Goal: Task Accomplishment & Management: Use online tool/utility

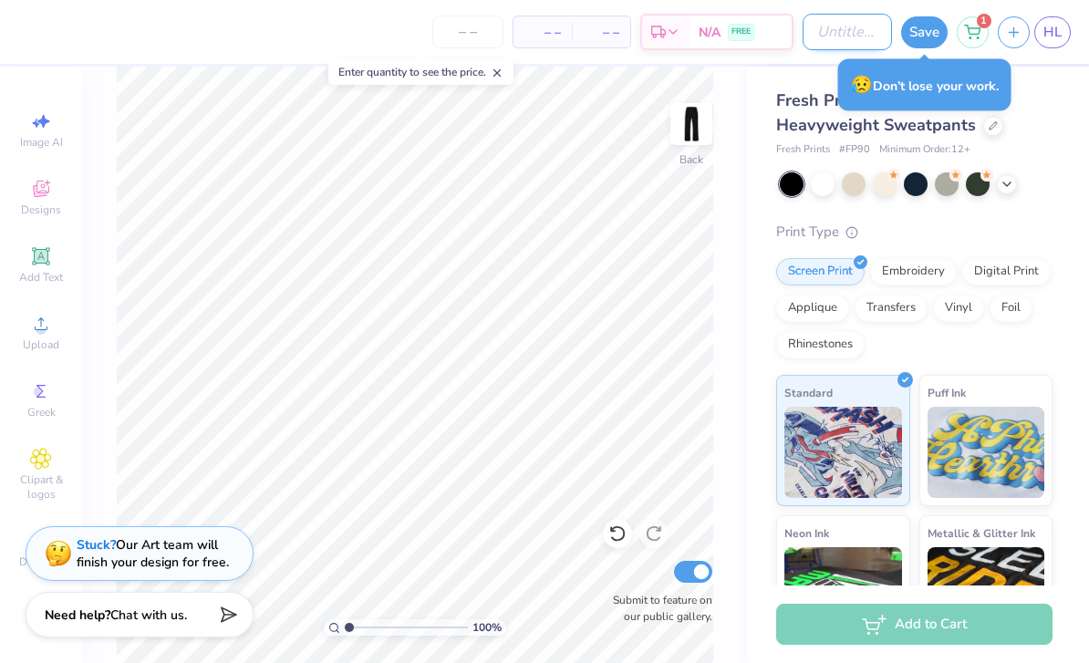
click at [809, 40] on input "Design Title" at bounding box center [846, 32] width 89 height 36
type input "AA Sweats"
click at [936, 33] on button "Save" at bounding box center [924, 30] width 47 height 32
click at [977, 35] on icon at bounding box center [972, 29] width 16 height 15
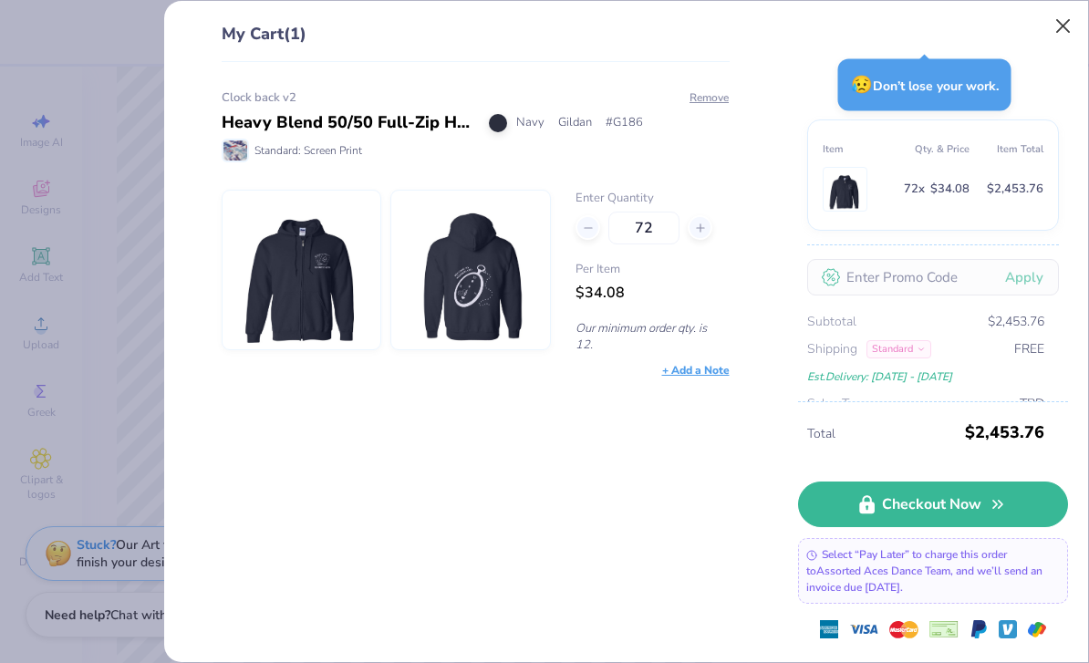
click at [1059, 23] on button "Close" at bounding box center [1063, 26] width 35 height 35
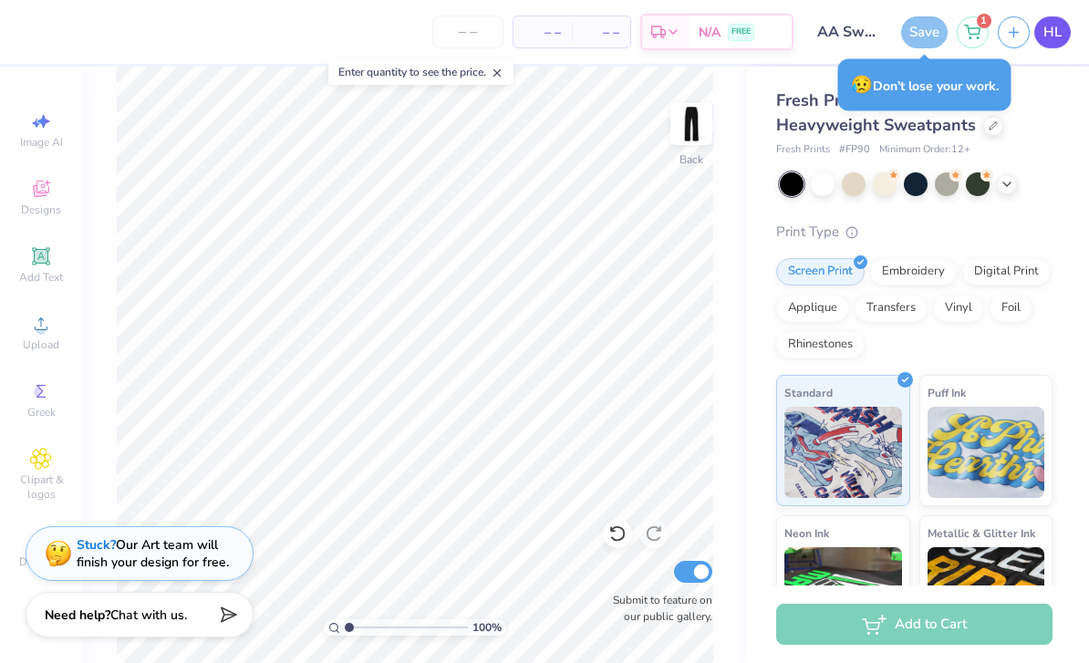
click at [1063, 32] on link "HL" at bounding box center [1052, 32] width 36 height 32
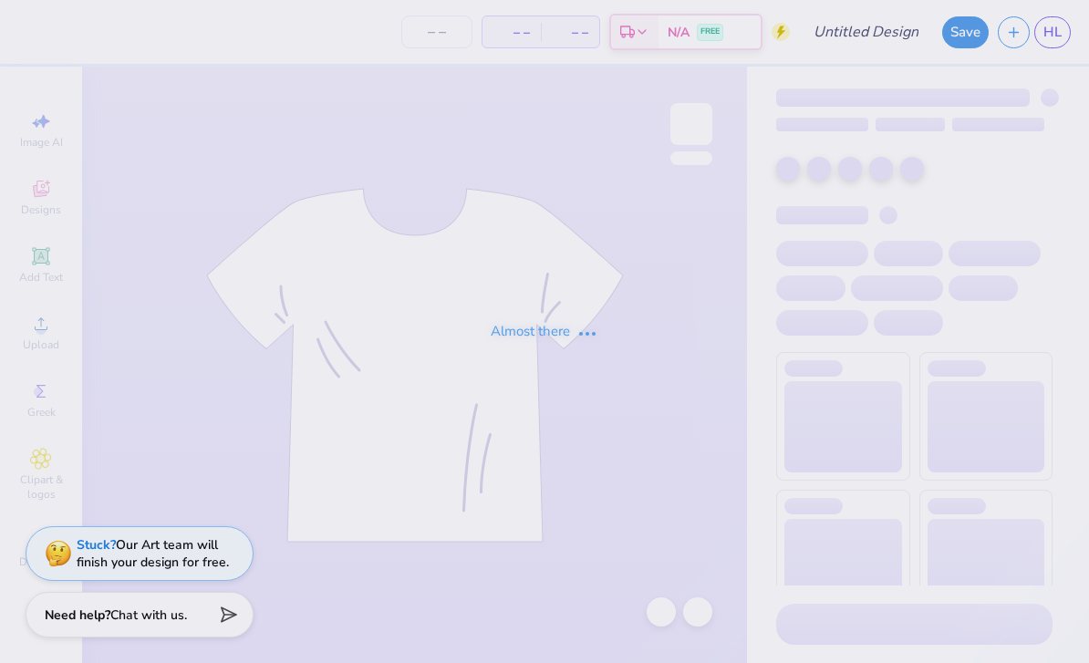
type input "40"
type input "Aces Homecoming"
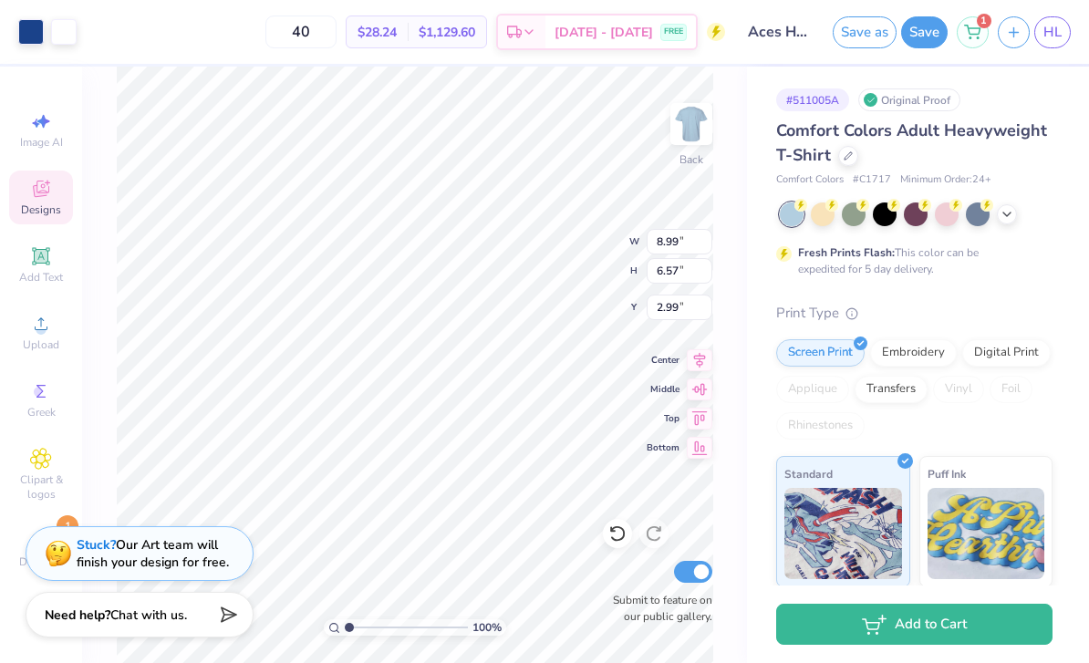
type input "3.00"
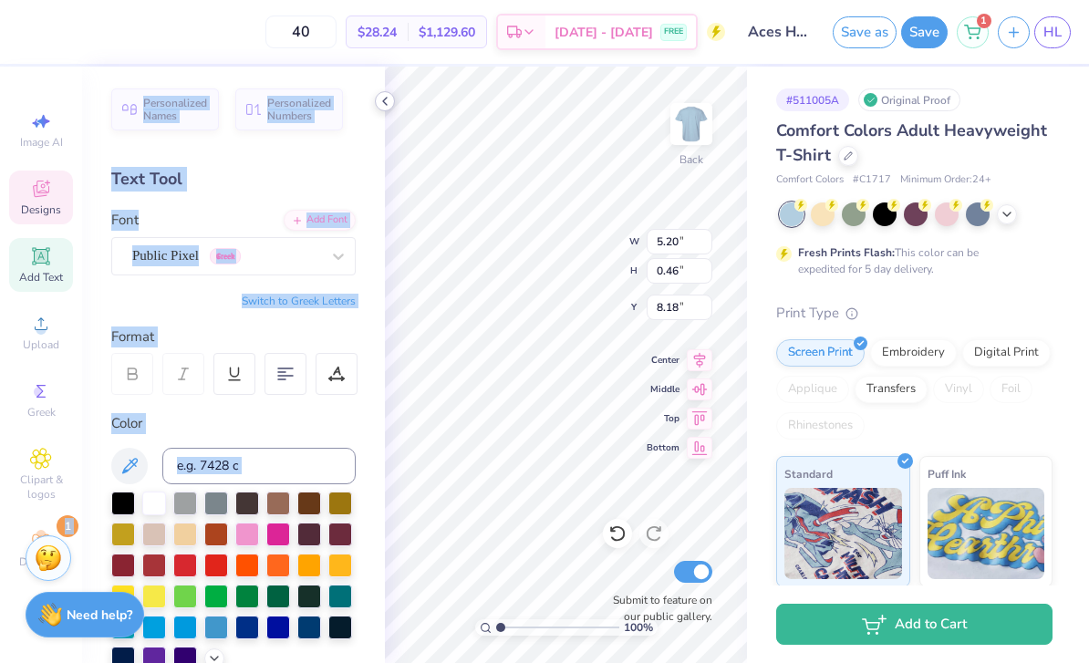
click at [383, 108] on icon at bounding box center [384, 101] width 15 height 15
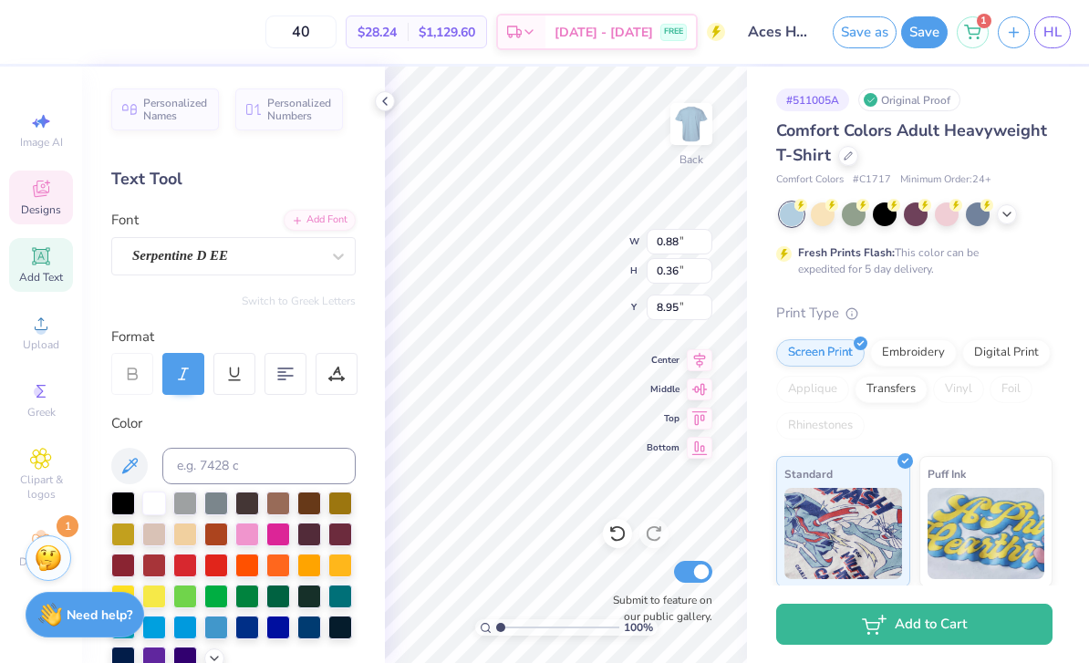
type input "5.20"
type input "0.46"
type input "8.18"
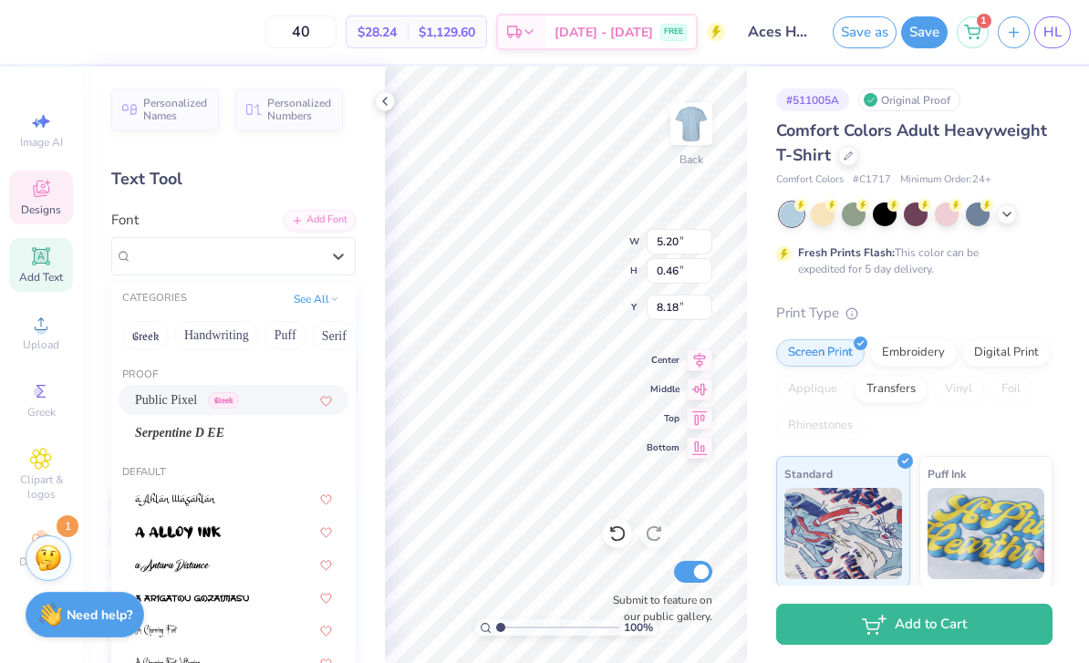
click at [343, 240] on div at bounding box center [338, 256] width 33 height 33
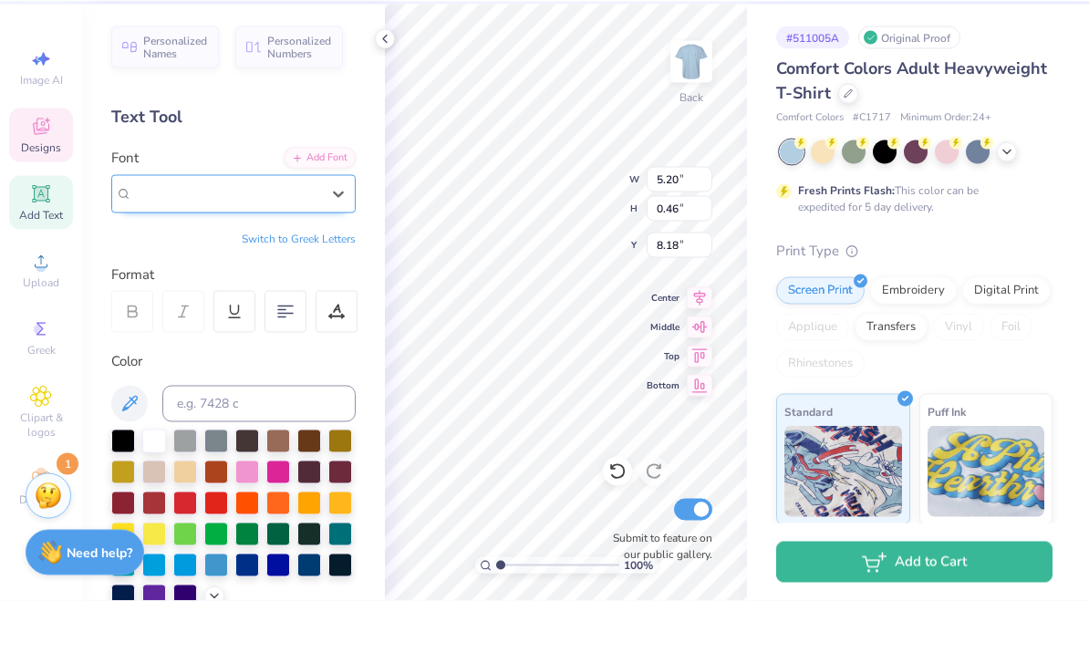
click at [183, 242] on div "Public Pixel Greek" at bounding box center [225, 256] width 191 height 28
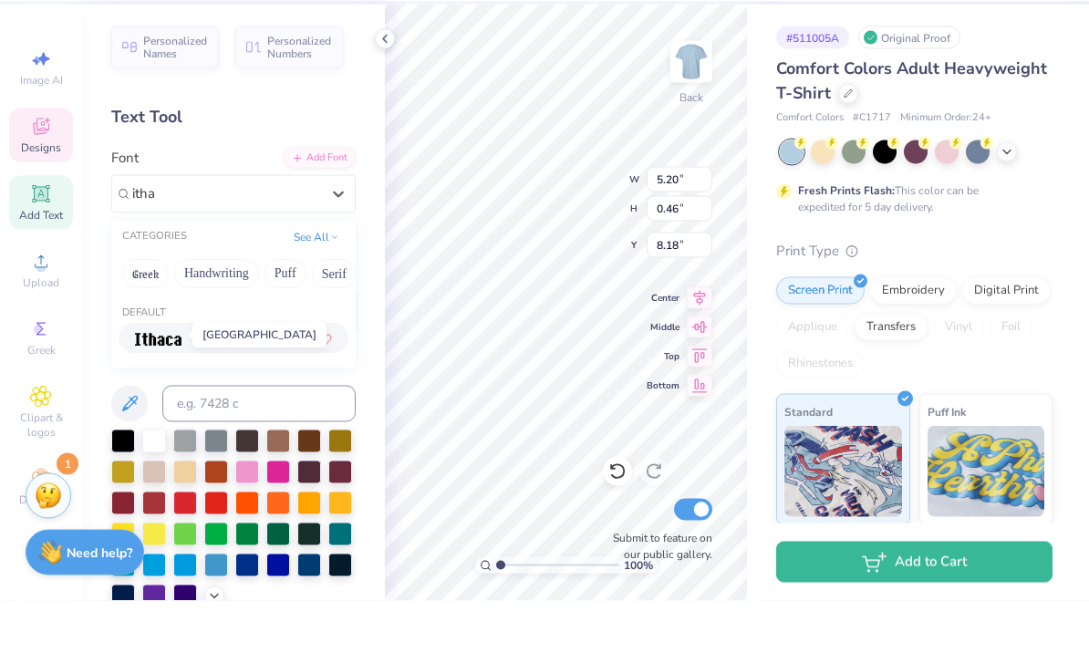
click at [165, 395] on img at bounding box center [158, 401] width 47 height 13
type input "itha"
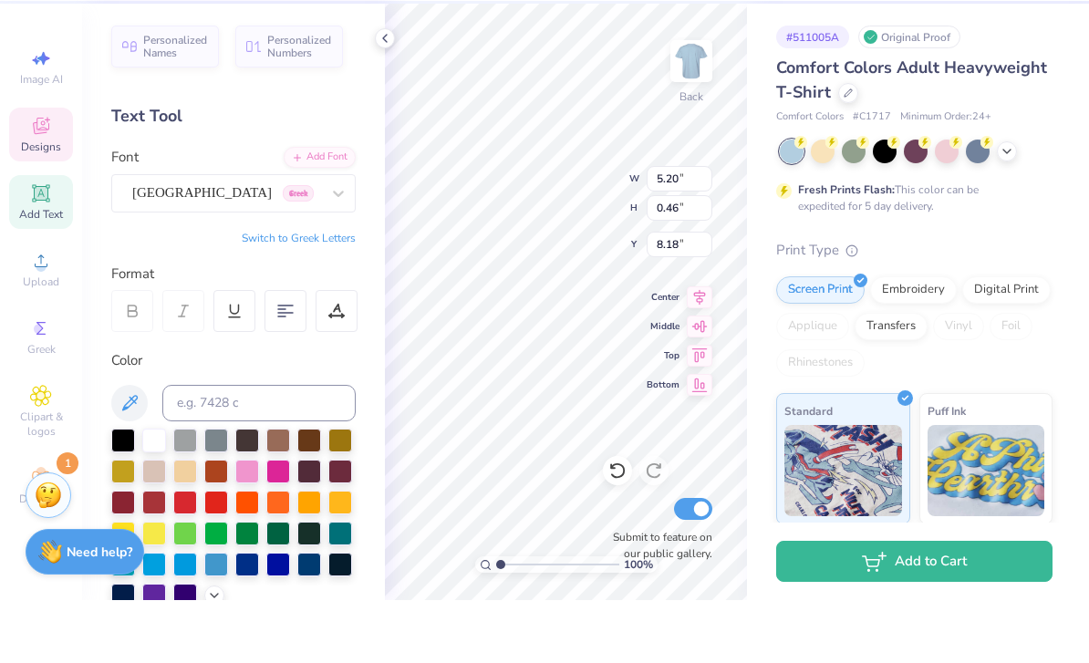
type input "2.14"
type input "0.30"
type input "8.26"
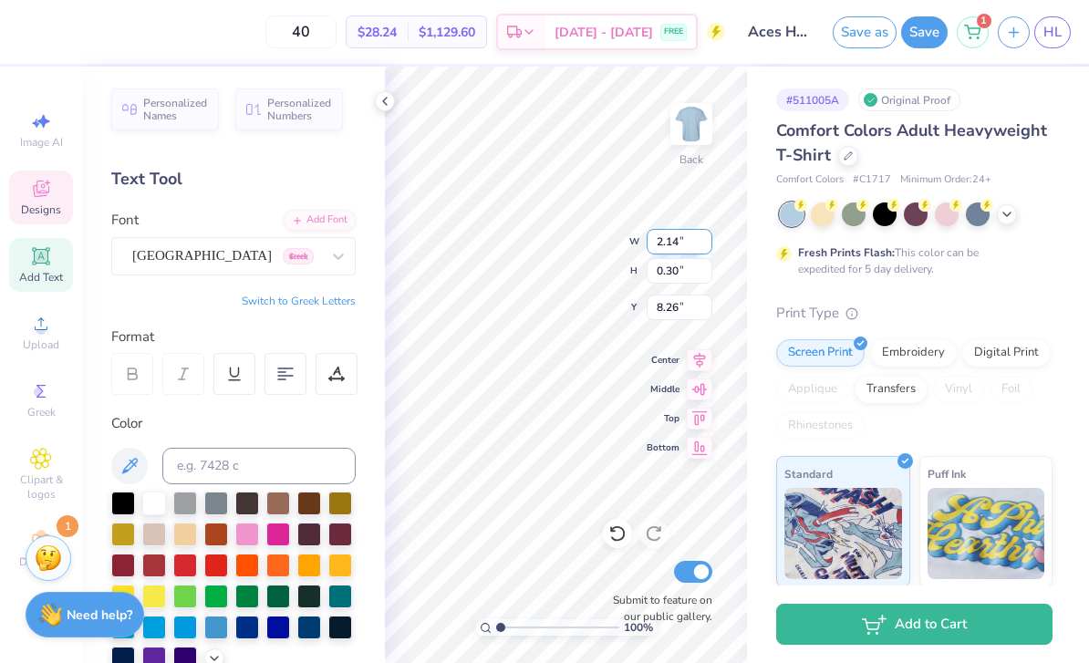
type input "4.42"
type input "0.61"
type input "8.06"
type input "4.42"
type input "0.61"
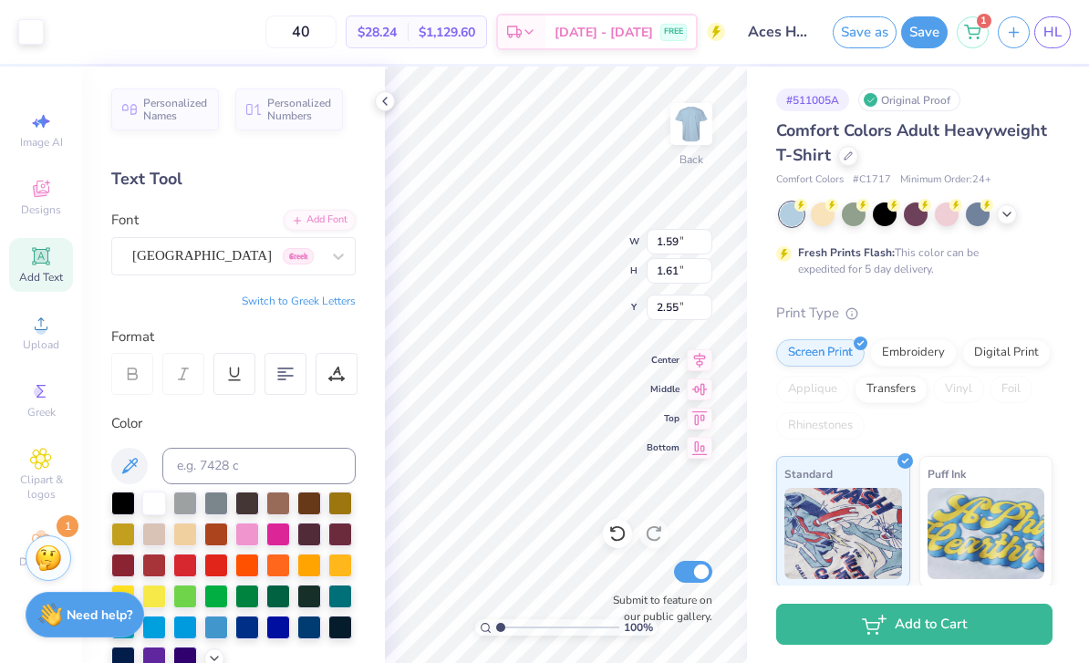
type input "8.06"
type input "4.00"
type input "0.55"
click at [383, 105] on icon at bounding box center [384, 101] width 15 height 15
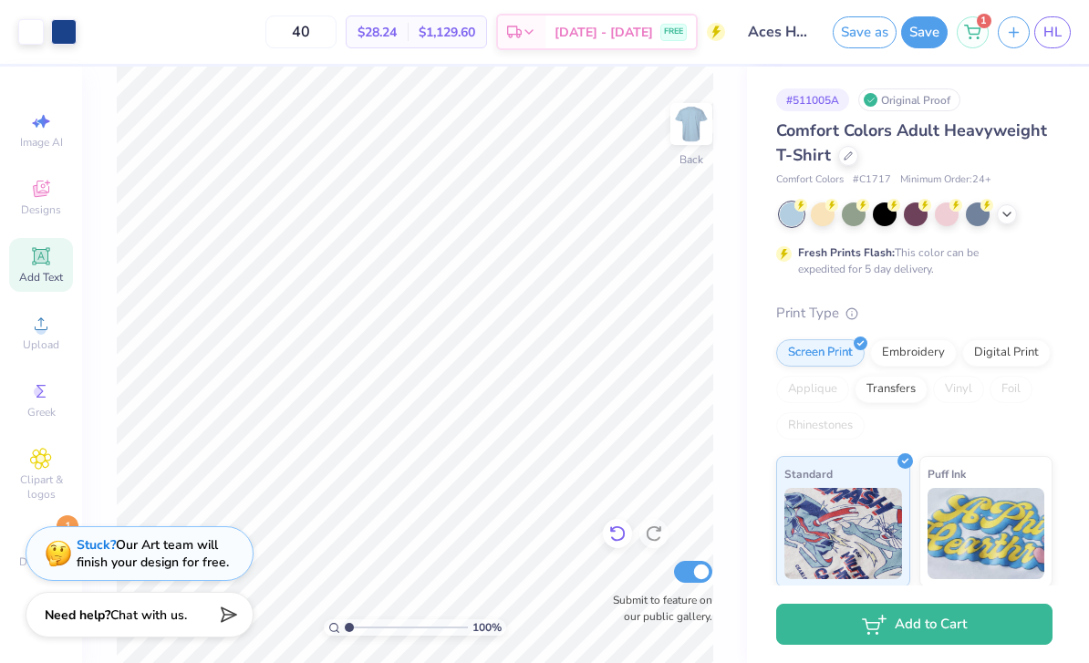
click at [611, 529] on icon at bounding box center [613, 530] width 4 height 4
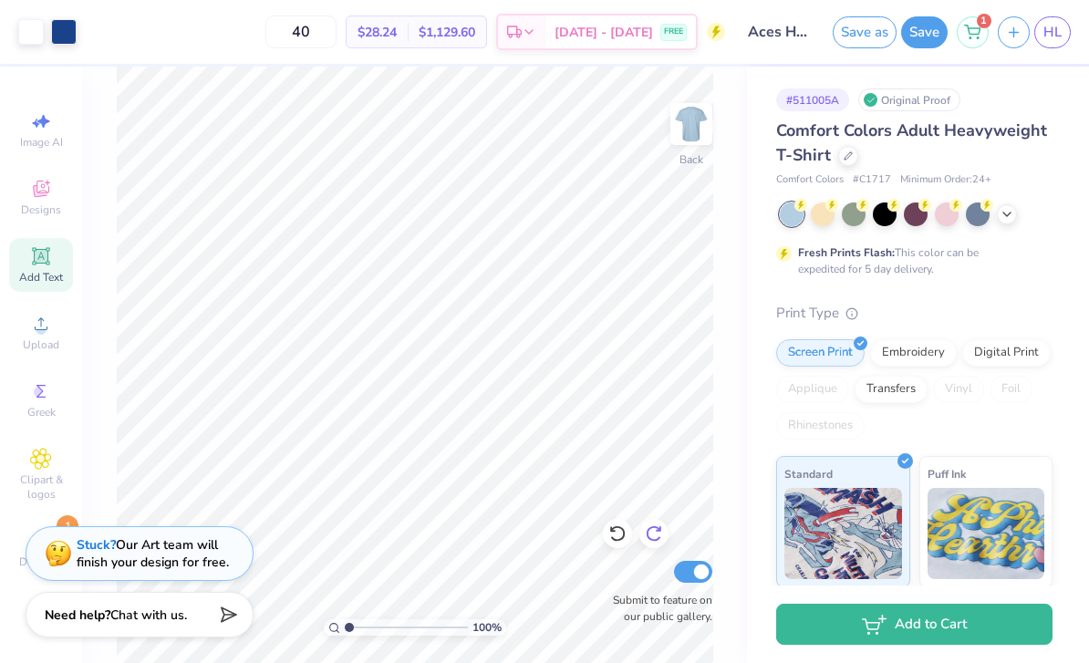
click at [656, 540] on icon at bounding box center [654, 534] width 16 height 16
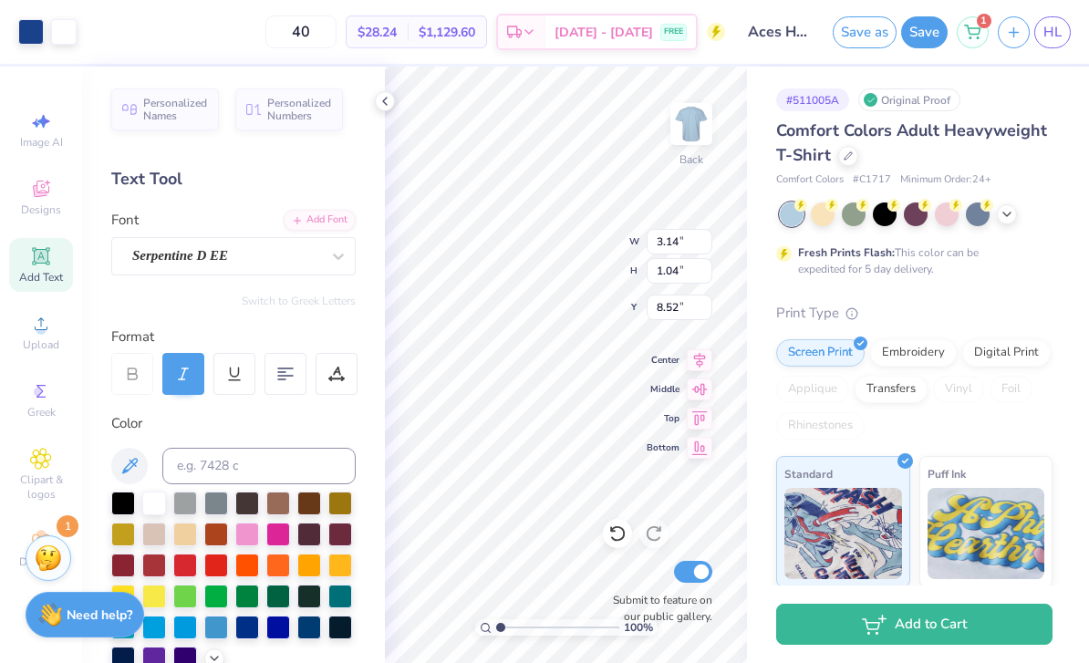
type input "8.61"
type input "8.33"
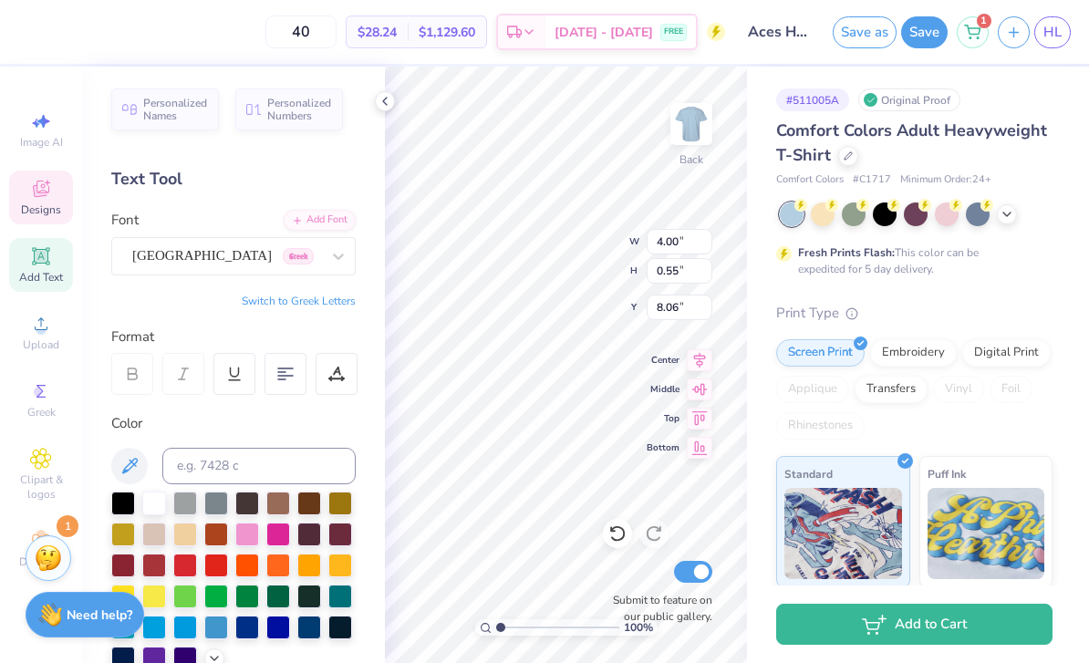
click at [832, 74] on div "# 511005A Original Proof Comfort Colors Adult Heavyweight T-Shirt Comfort Color…" at bounding box center [918, 467] width 342 height 801
type input "7.78"
type input "7.58"
type input "2.81"
type input "5.75"
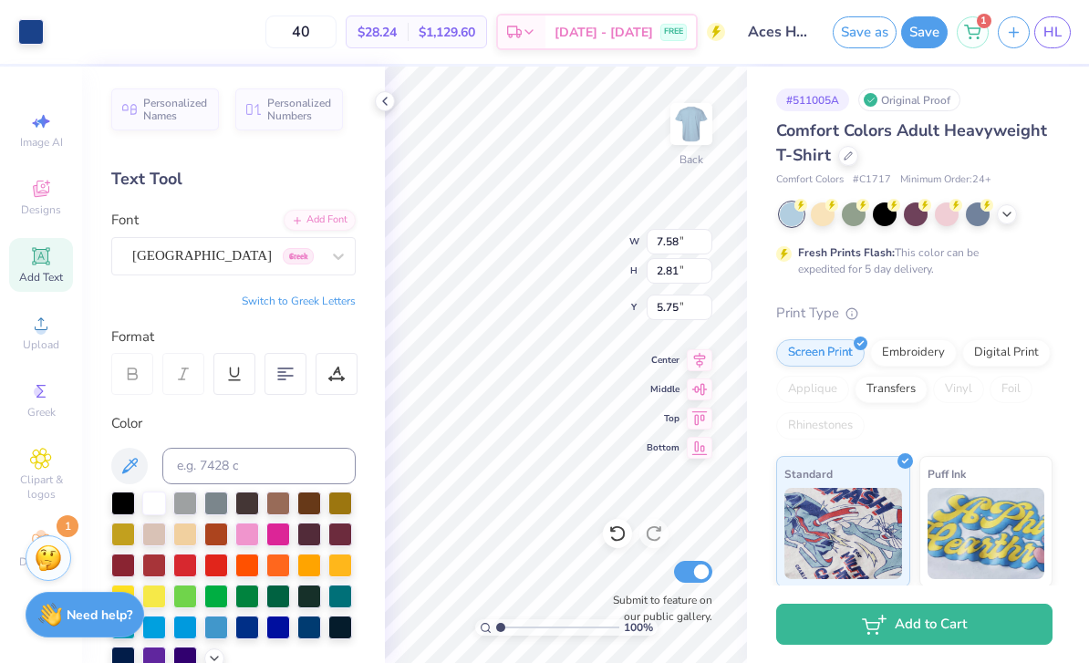
type input "7.11"
type input "1.01"
type input "7.55"
type input "7.58"
type input "2.81"
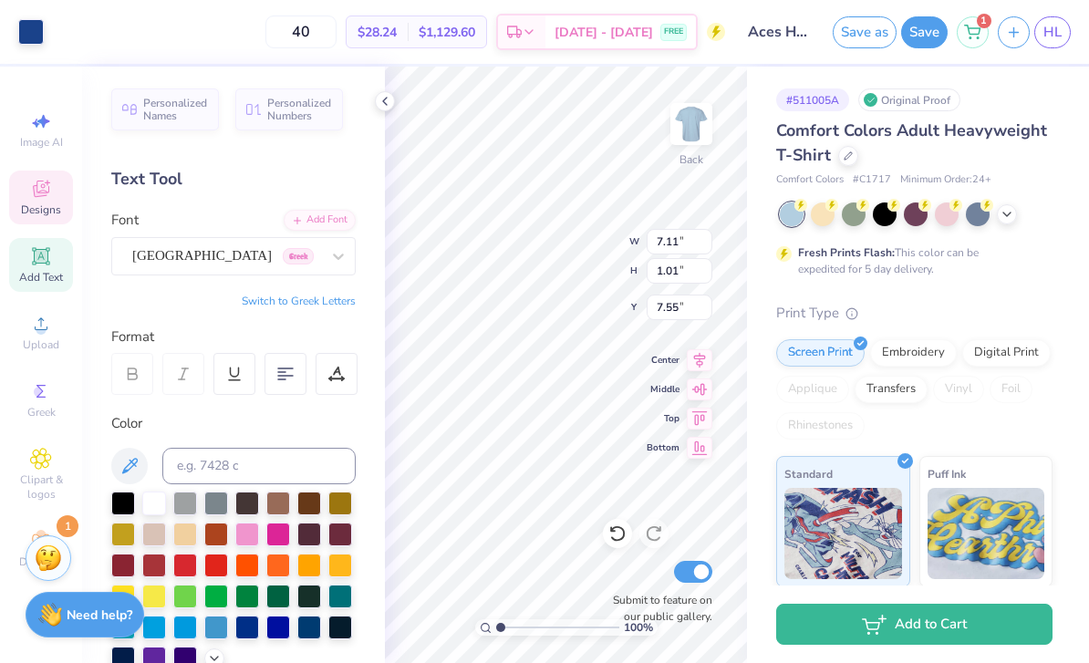
type input "5.75"
type input "0.28"
type input "0.23"
type input "5.31"
type input "0.35"
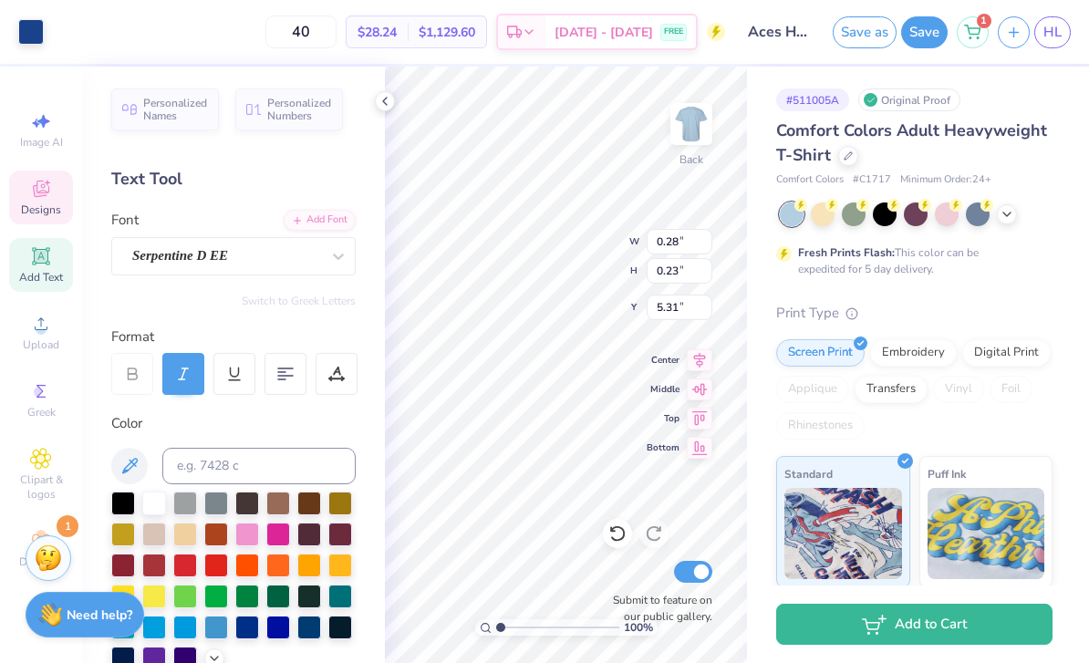
type input "0.29"
type input "5.48"
type input "0.46"
type input "0.39"
type input "5.38"
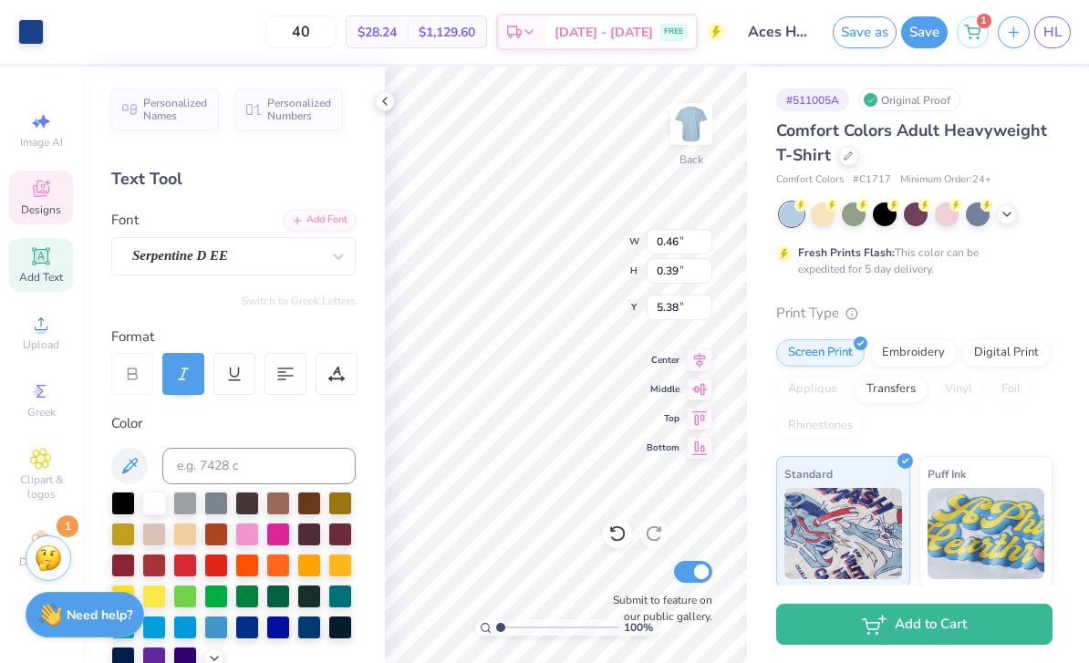
type input "0.89"
type input "0.46"
type input "5.31"
click at [614, 531] on icon at bounding box center [613, 530] width 4 height 4
click at [613, 531] on icon at bounding box center [613, 530] width 4 height 4
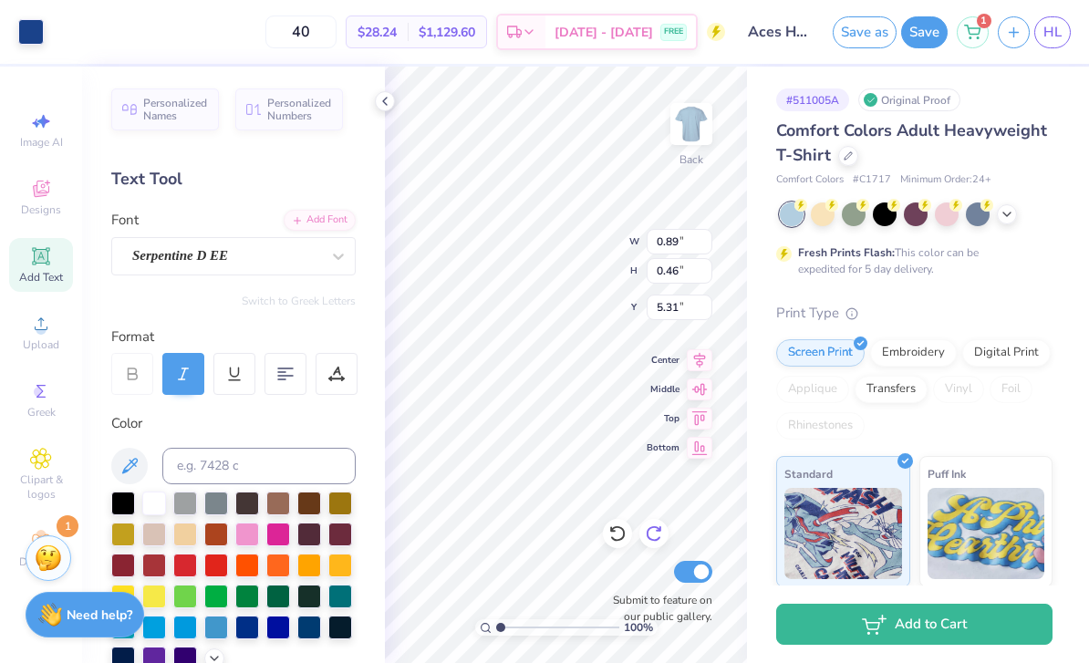
click at [658, 535] on icon at bounding box center [654, 533] width 18 height 18
type input "5.08"
type input "3.00"
type input "1.62"
type input "0.42"
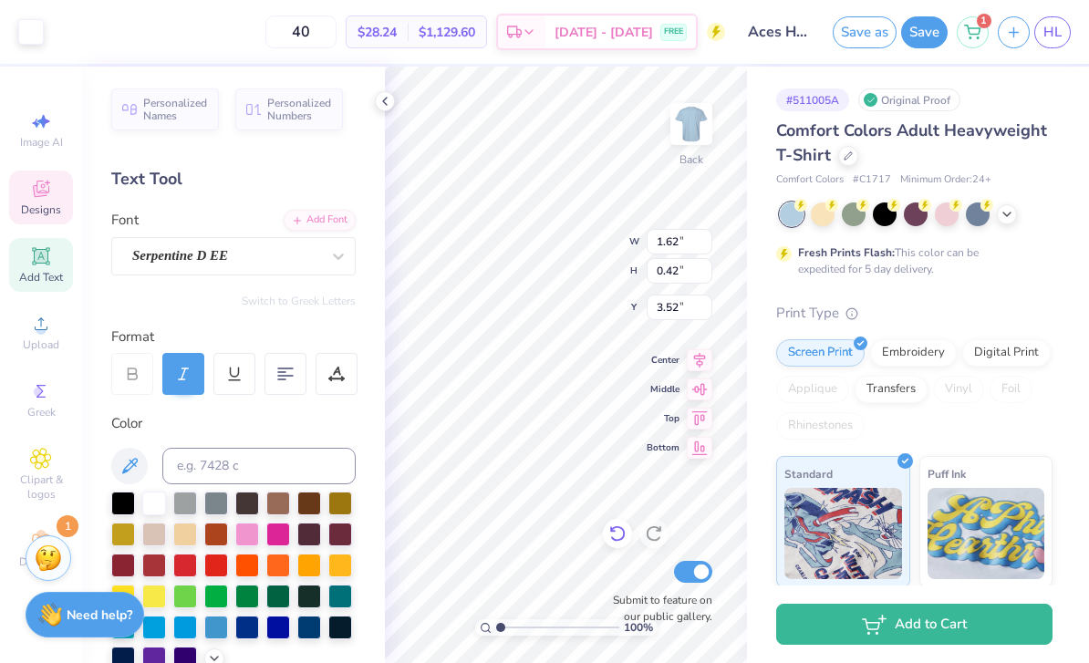
click at [603, 532] on div at bounding box center [617, 533] width 29 height 29
type input "3.15"
type input "3.44"
click at [613, 538] on icon at bounding box center [617, 534] width 16 height 16
type input "3.00"
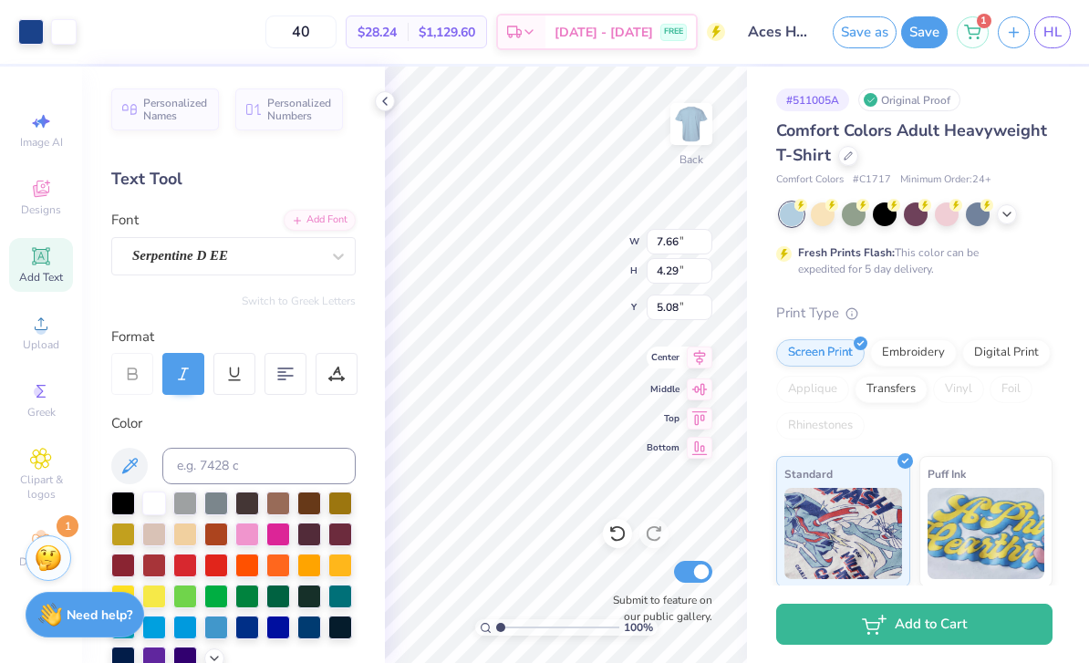
type input "4.61"
click at [697, 361] on icon at bounding box center [700, 357] width 12 height 16
click at [698, 356] on icon at bounding box center [700, 357] width 12 height 16
click at [699, 394] on icon at bounding box center [700, 387] width 26 height 22
click at [698, 357] on icon at bounding box center [700, 357] width 26 height 22
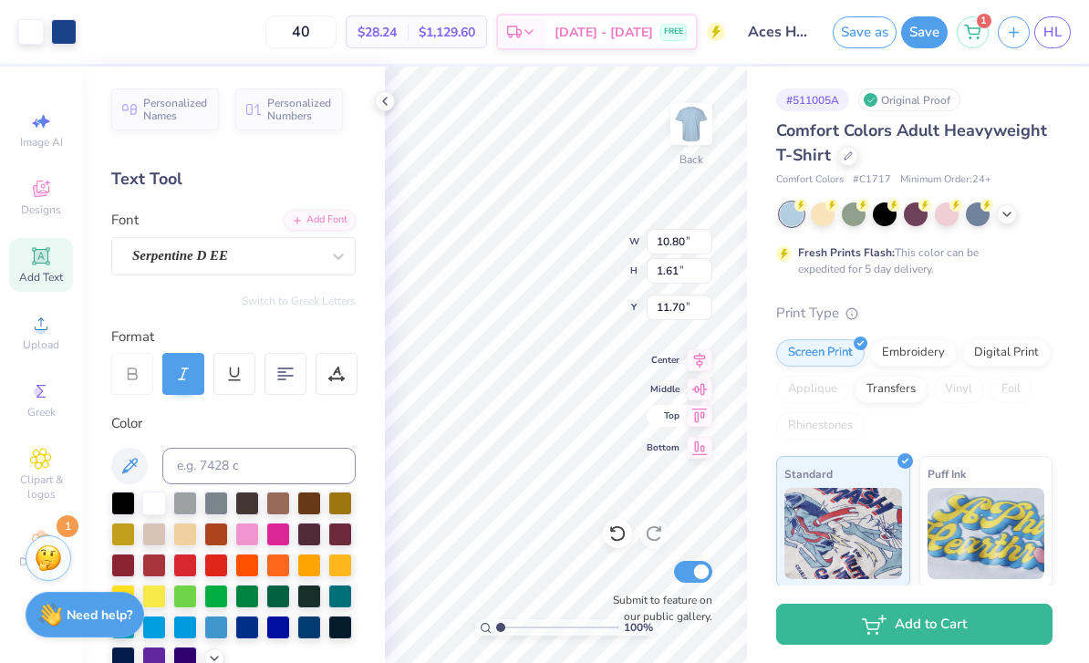
click at [691, 418] on icon at bounding box center [700, 416] width 26 height 22
type input "3.00"
click at [699, 362] on icon at bounding box center [700, 357] width 12 height 16
click at [378, 104] on icon at bounding box center [384, 101] width 15 height 15
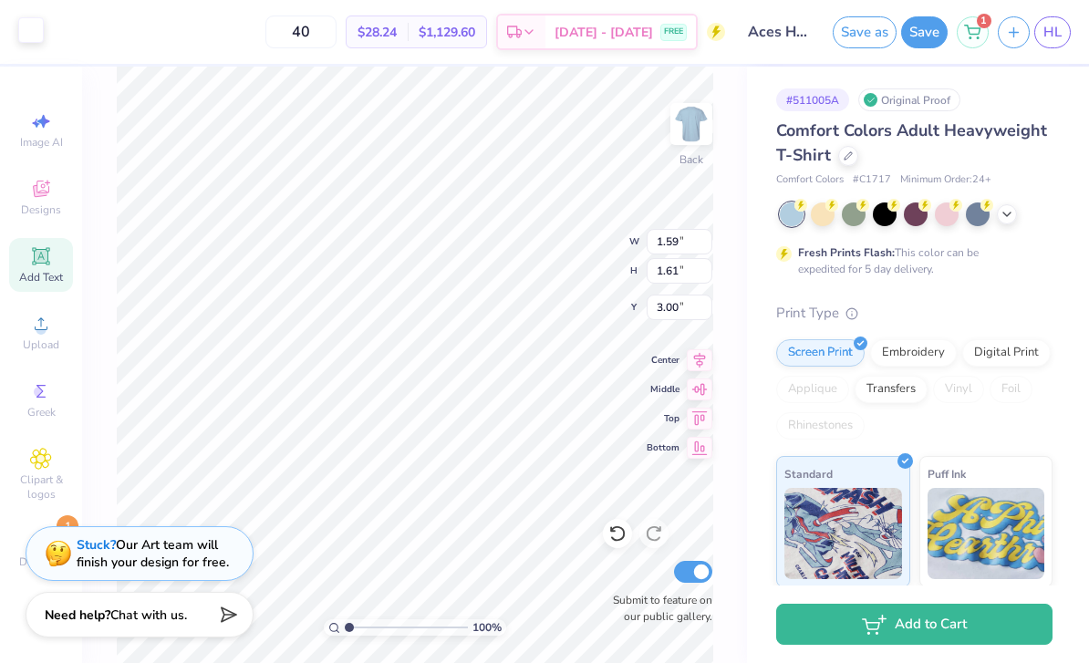
click at [30, 34] on div at bounding box center [31, 30] width 26 height 26
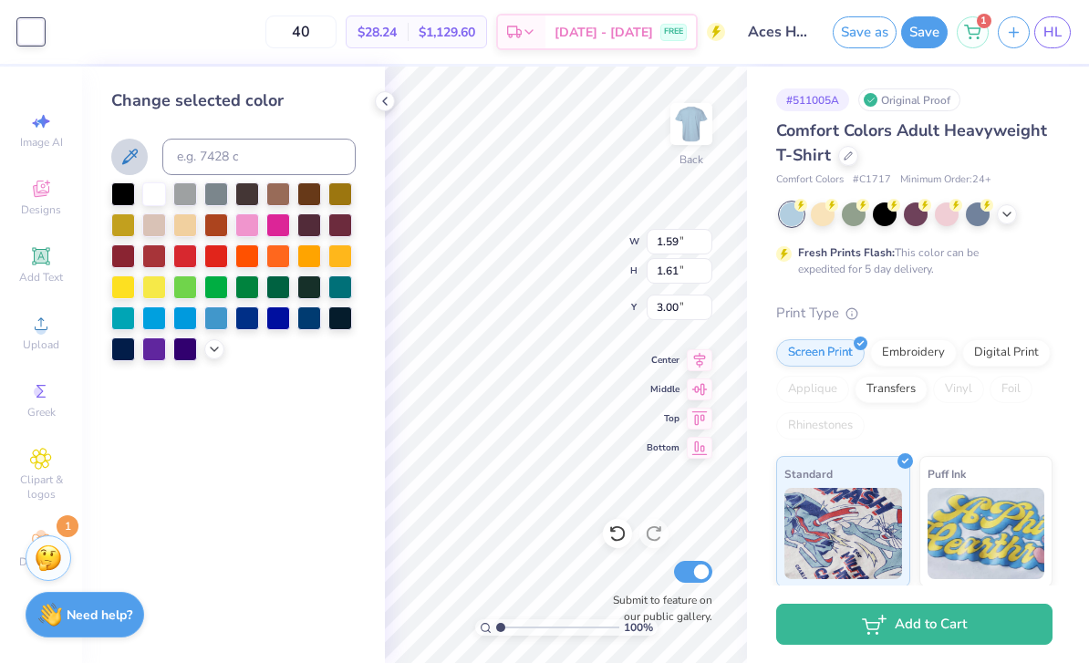
click at [130, 165] on icon at bounding box center [130, 157] width 22 height 22
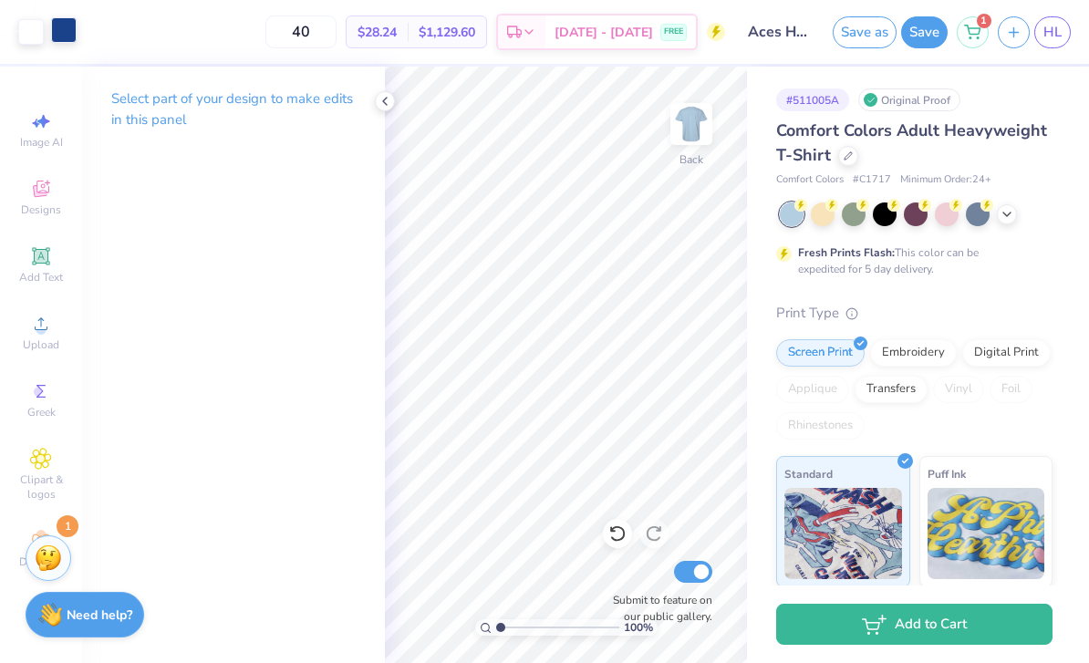
click at [57, 29] on div at bounding box center [64, 30] width 26 height 26
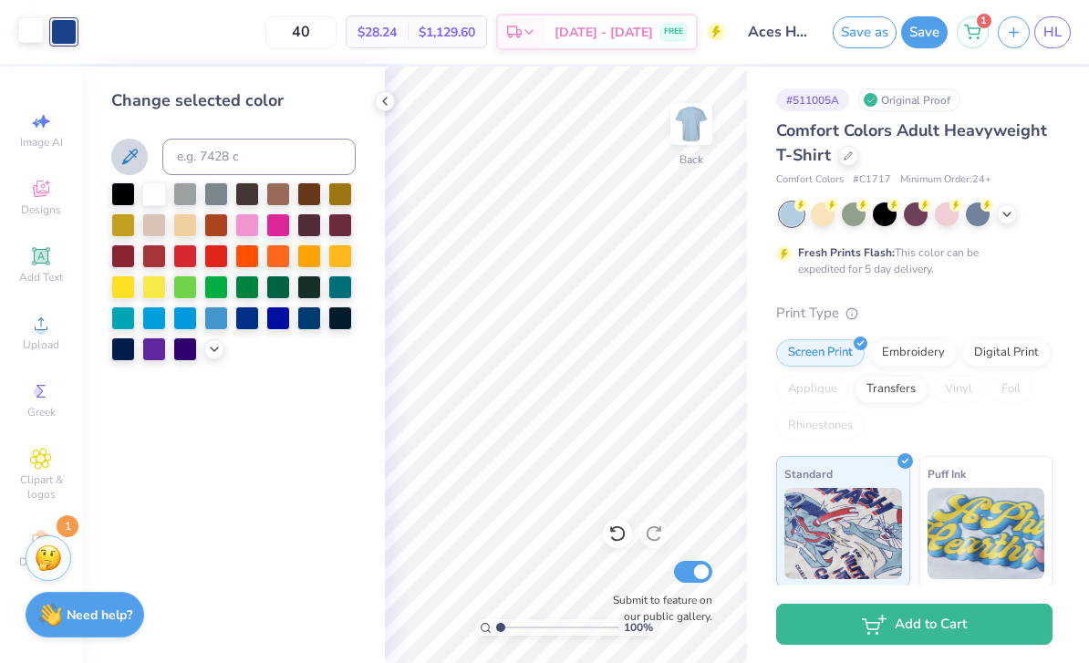
click at [20, 26] on div at bounding box center [31, 30] width 26 height 26
click at [245, 323] on div at bounding box center [247, 317] width 24 height 24
click at [619, 532] on icon at bounding box center [617, 533] width 18 height 18
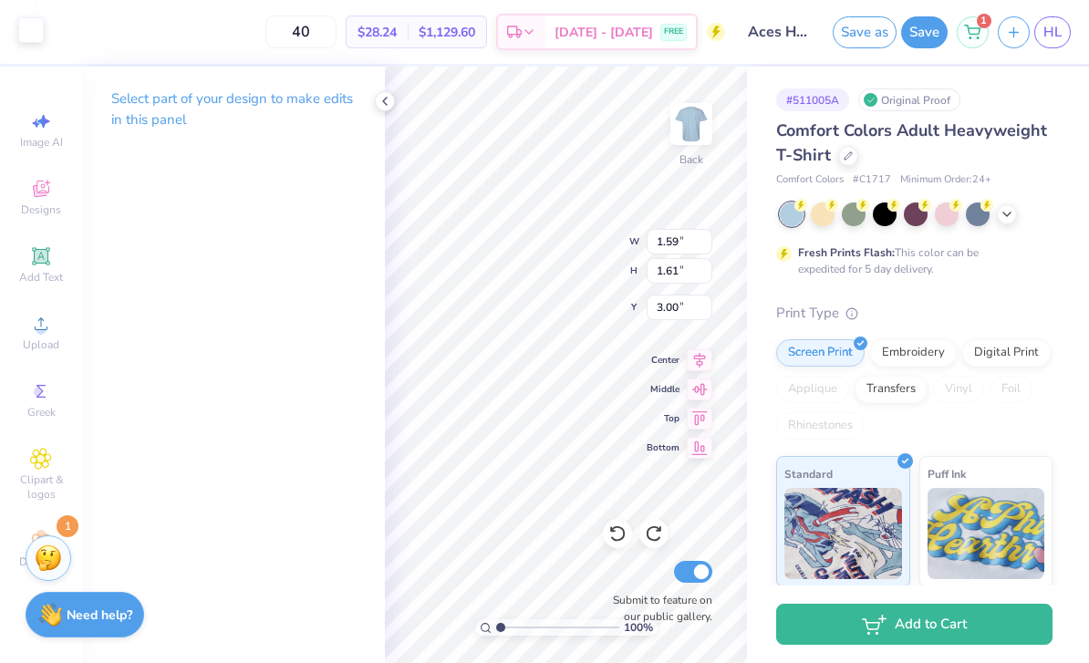
click at [34, 33] on div at bounding box center [31, 30] width 26 height 26
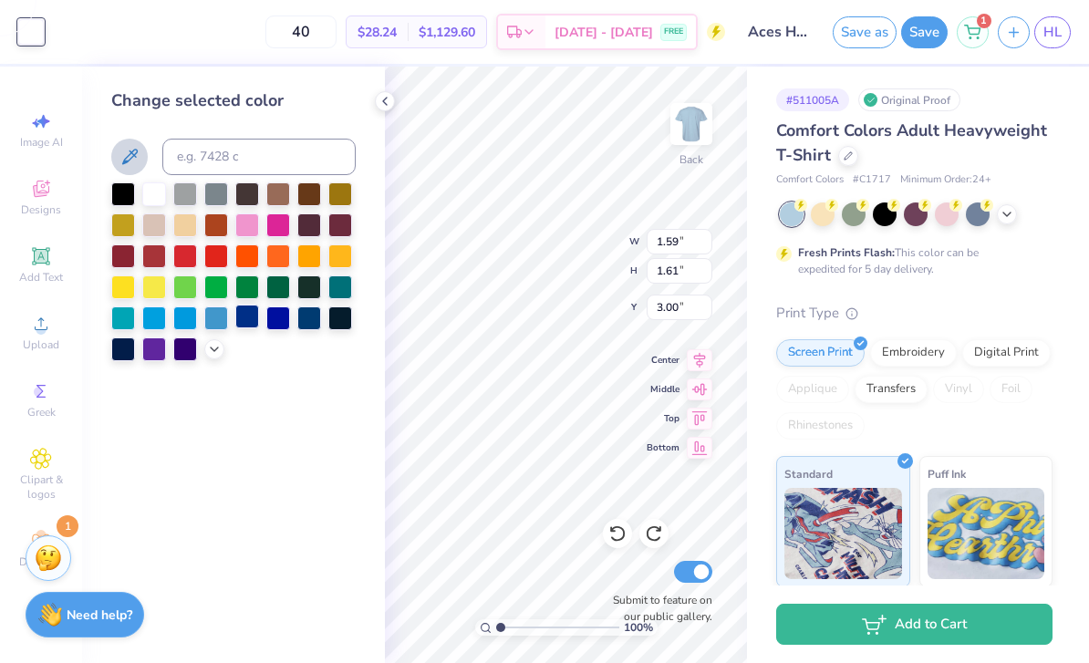
click at [250, 326] on div at bounding box center [247, 317] width 24 height 24
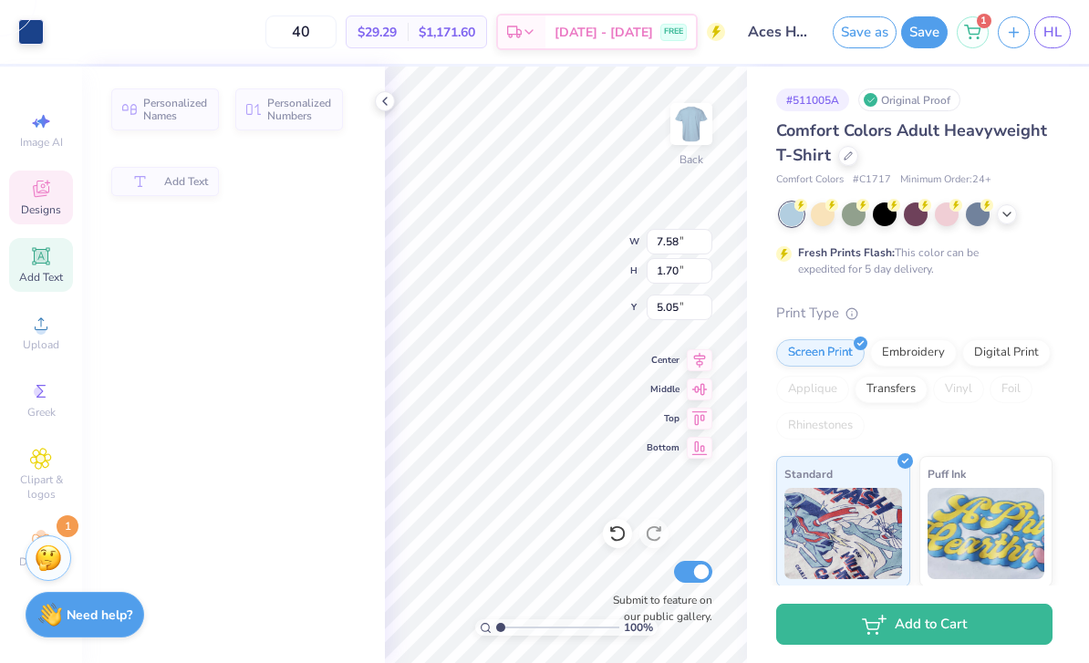
type input "7.58"
type input "1.70"
type input "5.05"
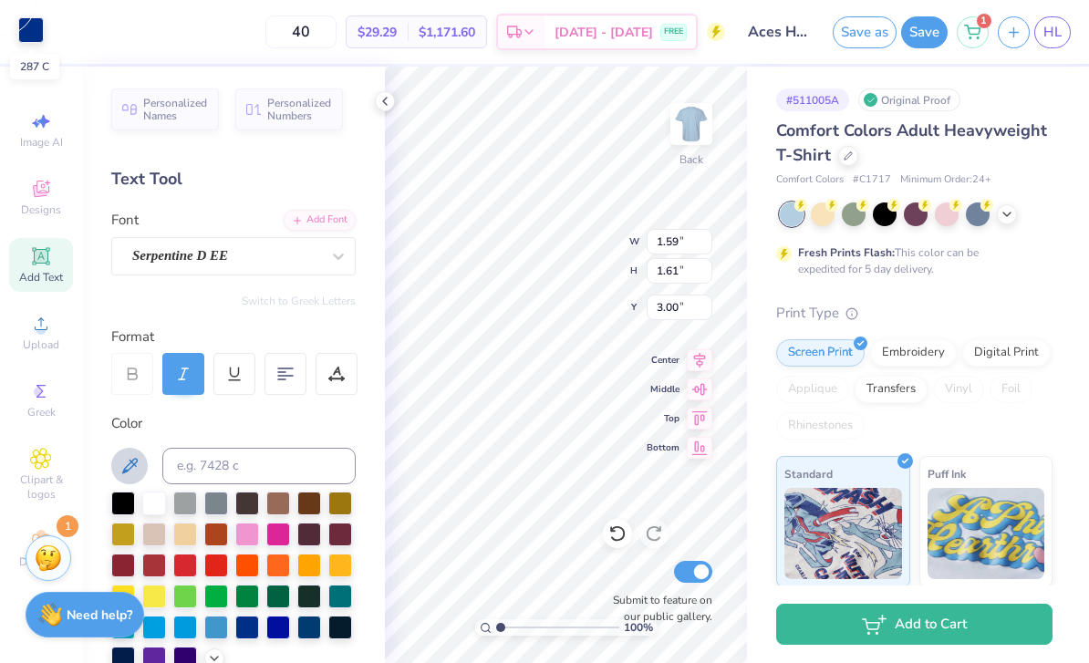
click at [36, 33] on div at bounding box center [31, 30] width 26 height 26
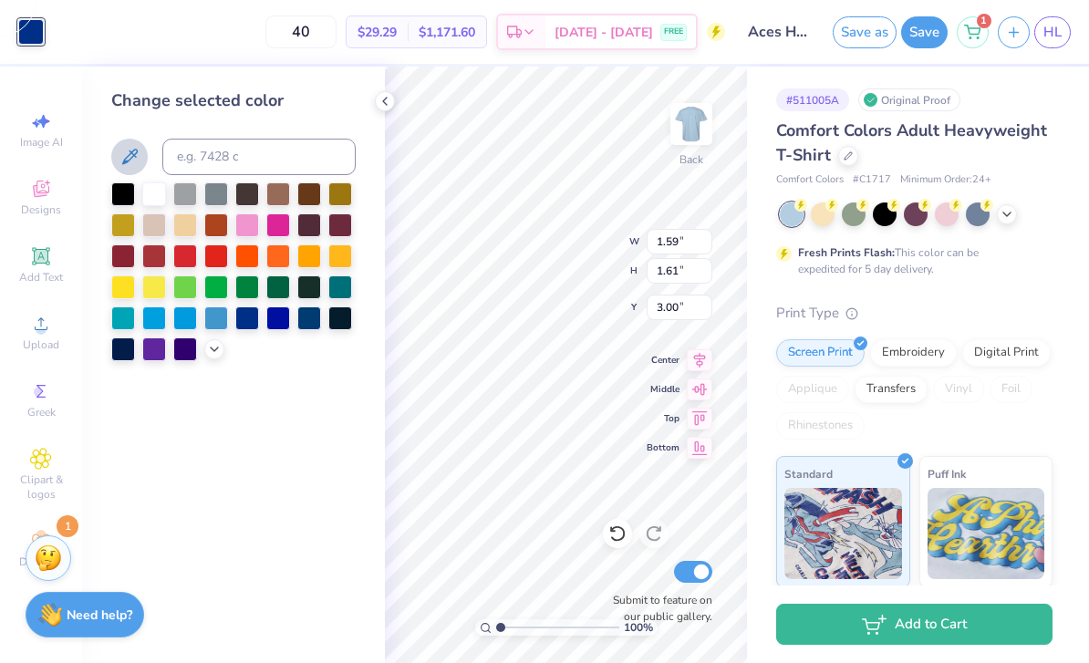
click at [129, 157] on icon at bounding box center [130, 157] width 22 height 22
drag, startPoint x: 129, startPoint y: 157, endPoint x: 244, endPoint y: 101, distance: 127.6
click at [246, 101] on div "Change selected color" at bounding box center [233, 224] width 244 height 273
click at [126, 165] on icon at bounding box center [130, 157] width 22 height 22
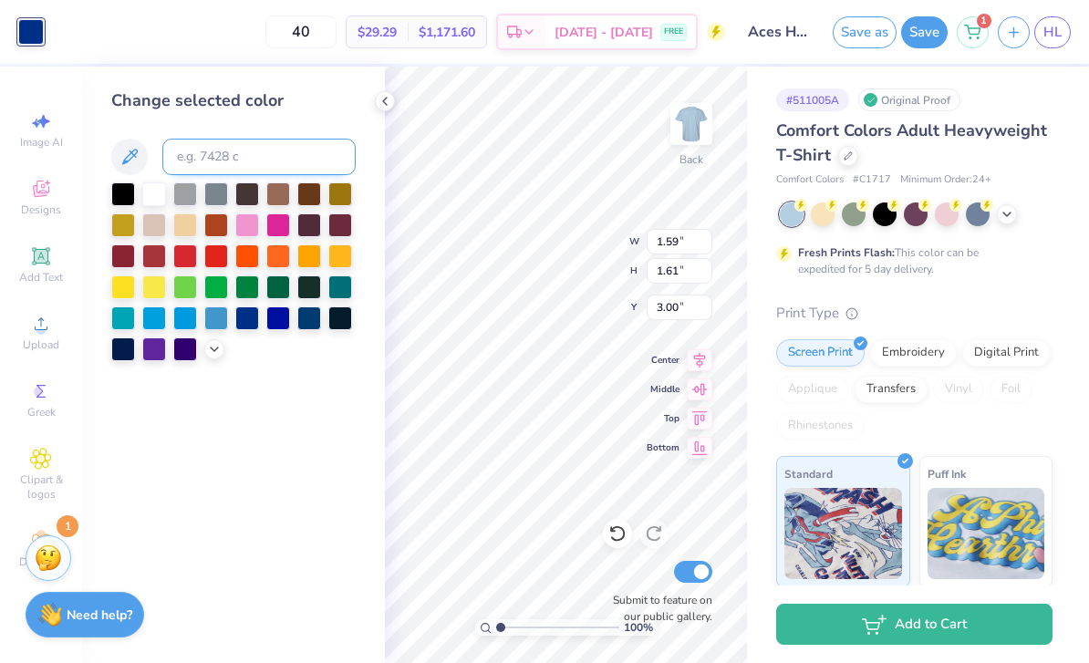
type input "7.58"
type input "1.70"
type input "5.05"
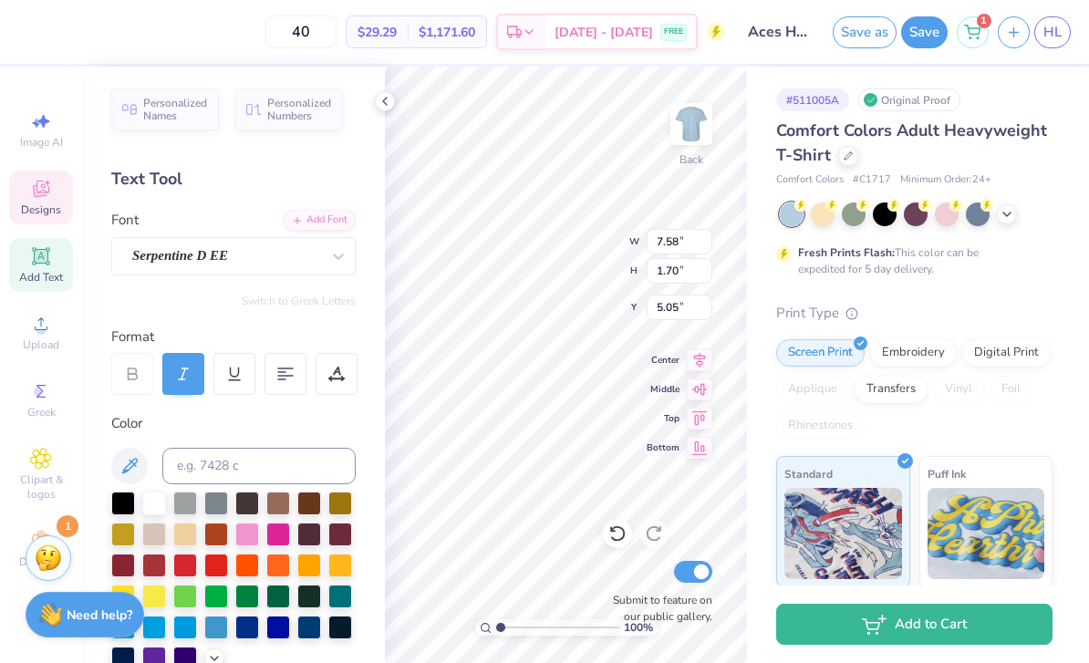
click at [381, 107] on icon at bounding box center [384, 101] width 15 height 15
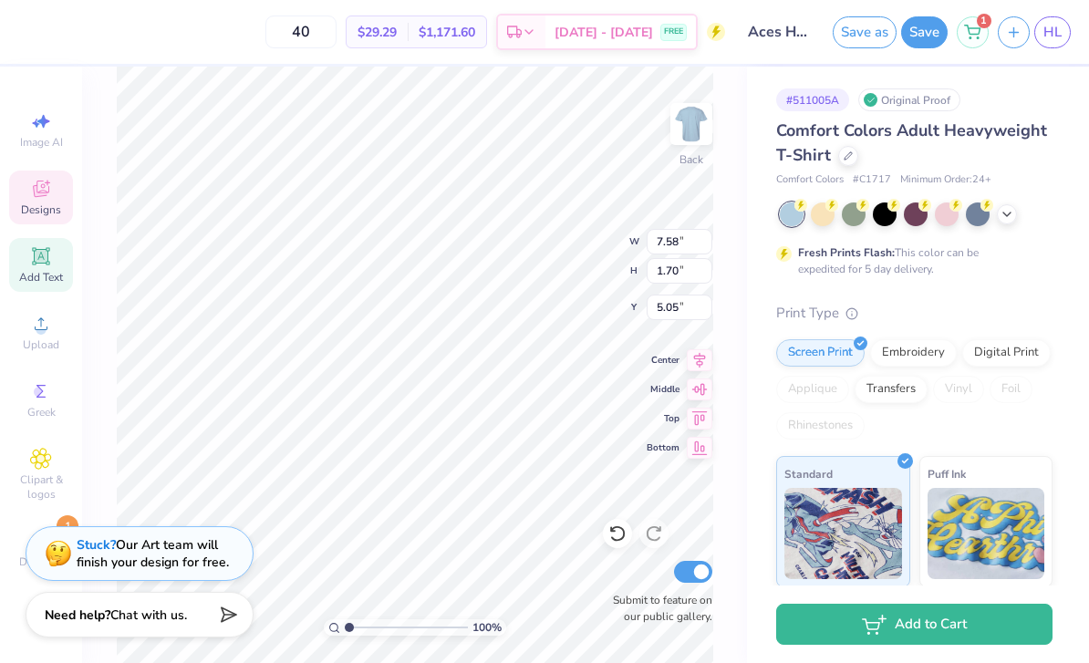
type input "1.62"
type input "0.42"
type input "3.59"
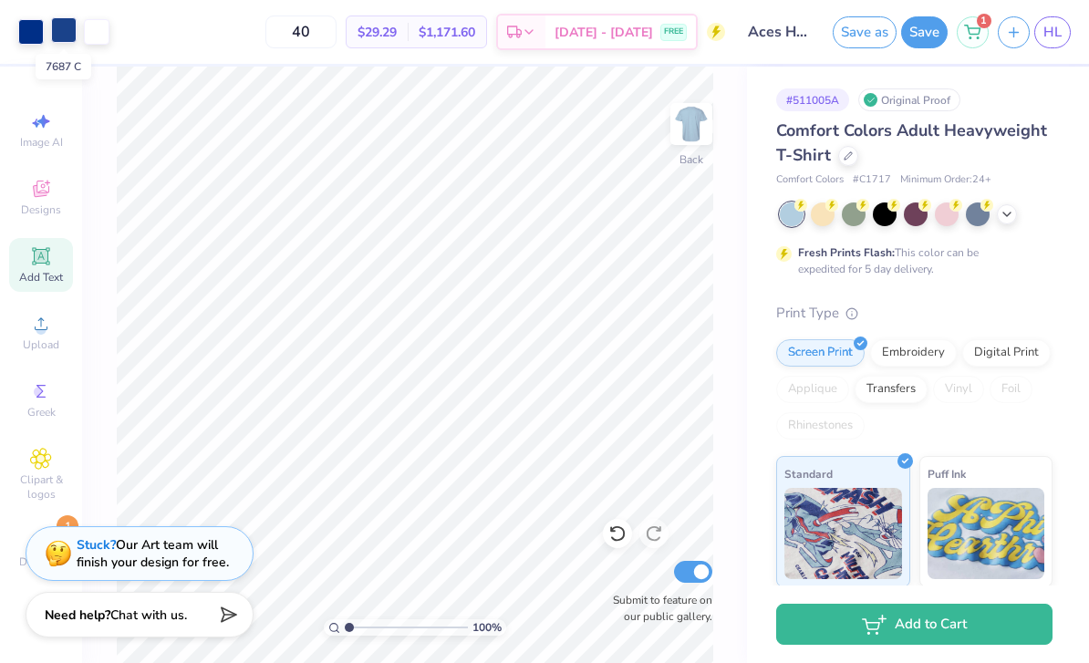
click at [64, 36] on div at bounding box center [64, 30] width 26 height 26
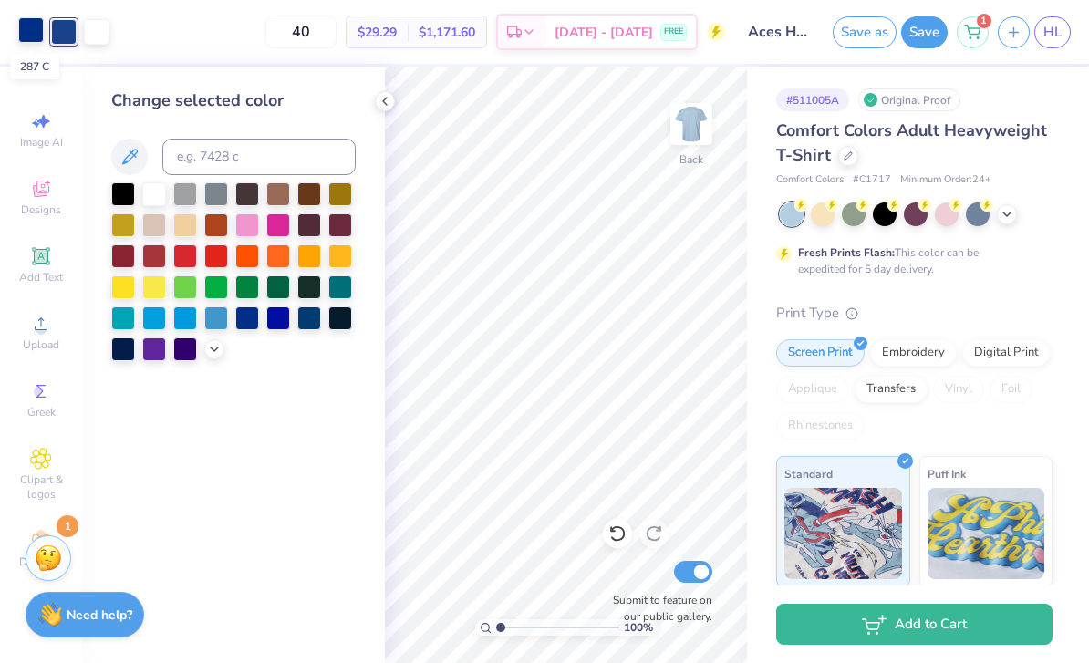
click at [35, 36] on div at bounding box center [31, 30] width 26 height 26
click at [310, 321] on div at bounding box center [309, 317] width 24 height 24
click at [247, 320] on div at bounding box center [247, 317] width 24 height 24
click at [208, 165] on input at bounding box center [258, 157] width 193 height 36
type input "7687"
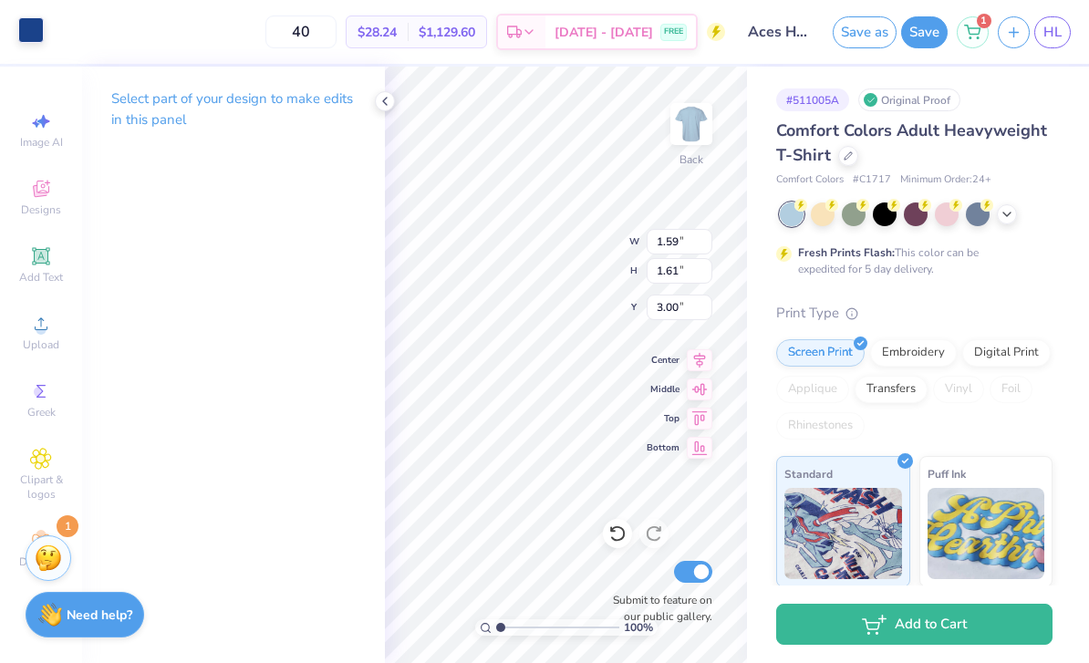
click at [38, 39] on div at bounding box center [31, 30] width 26 height 26
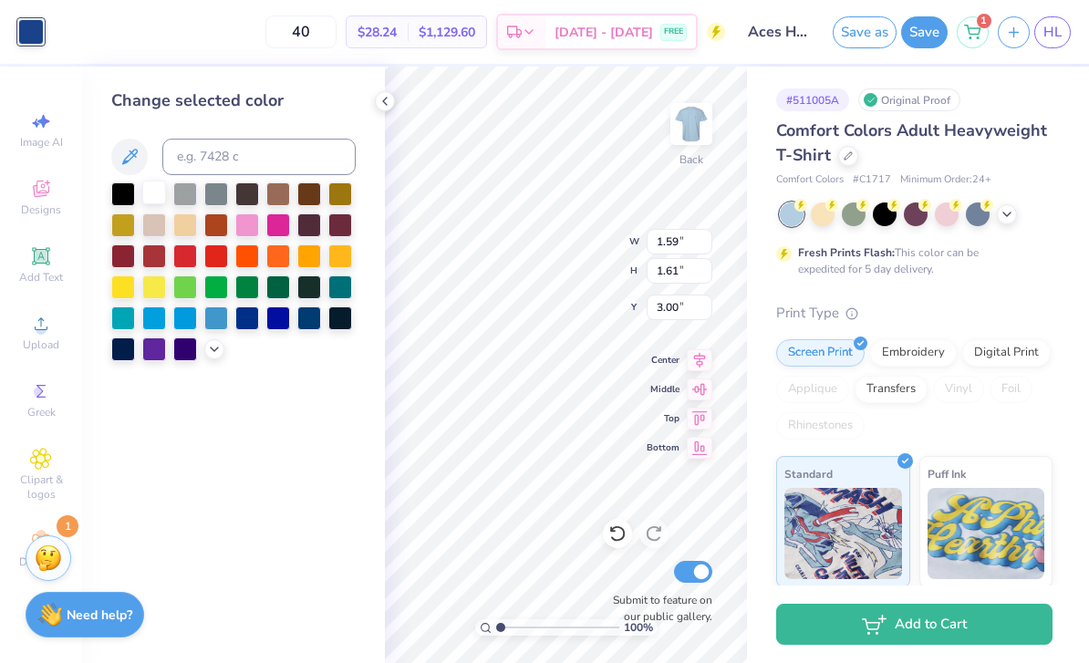
click at [152, 193] on div at bounding box center [154, 193] width 24 height 24
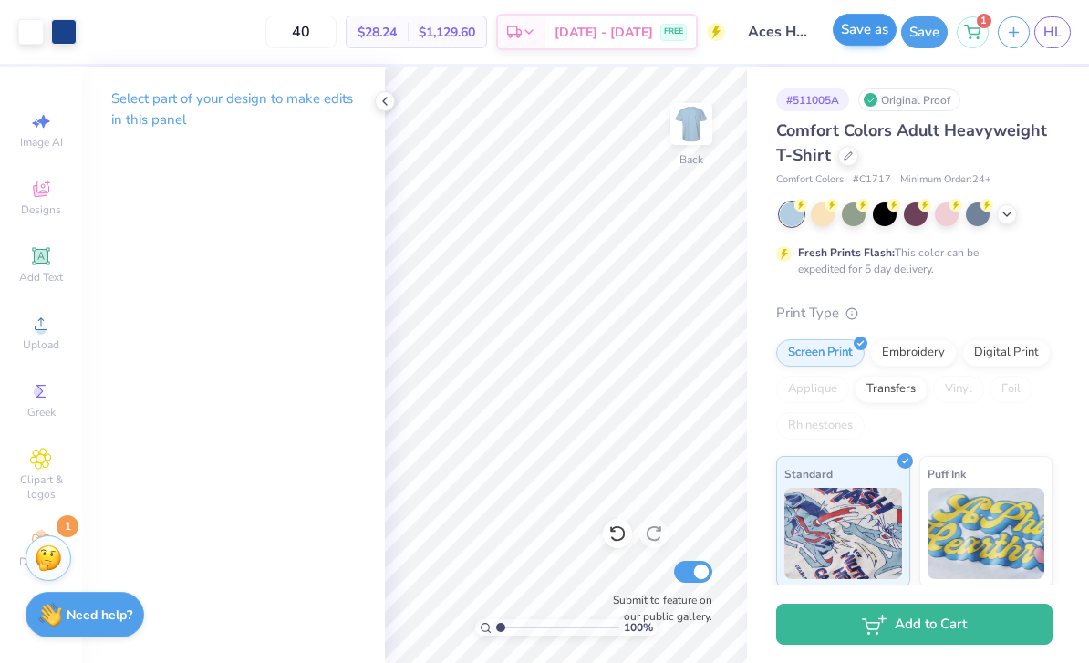
click at [884, 42] on button "Save as" at bounding box center [864, 30] width 64 height 32
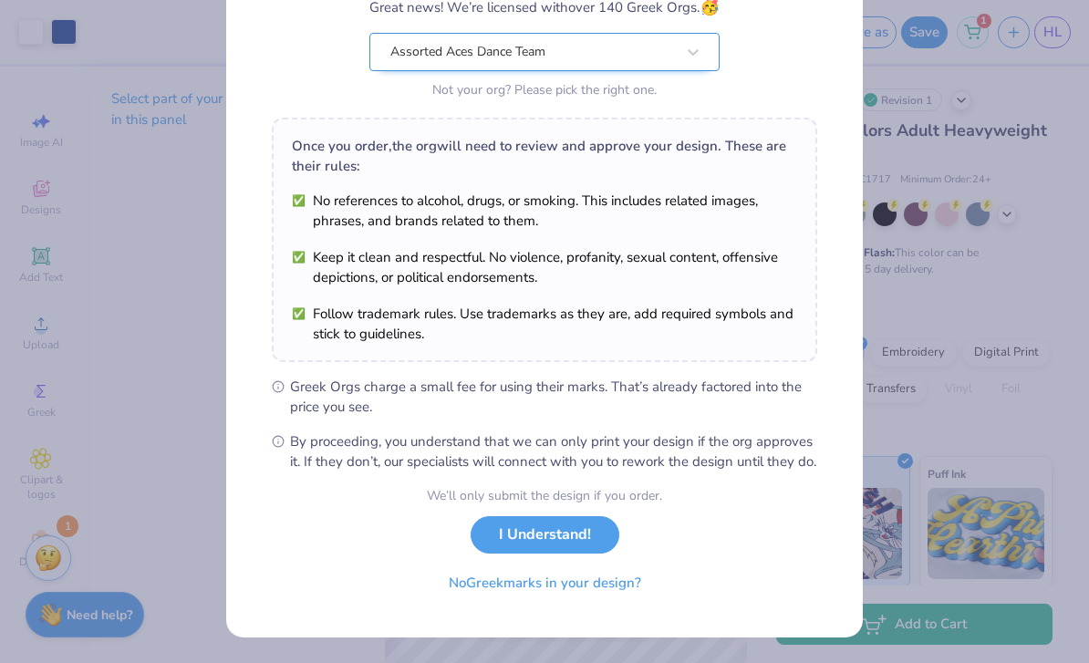
scroll to position [191, 0]
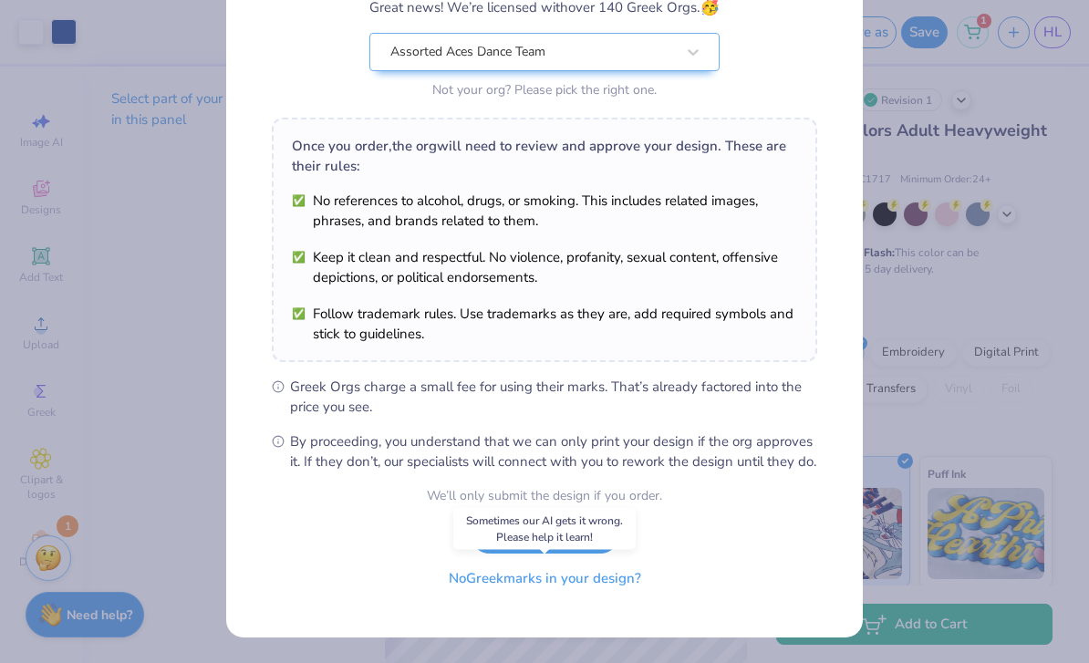
click at [519, 595] on button "No Greek marks in your design?" at bounding box center [544, 578] width 223 height 37
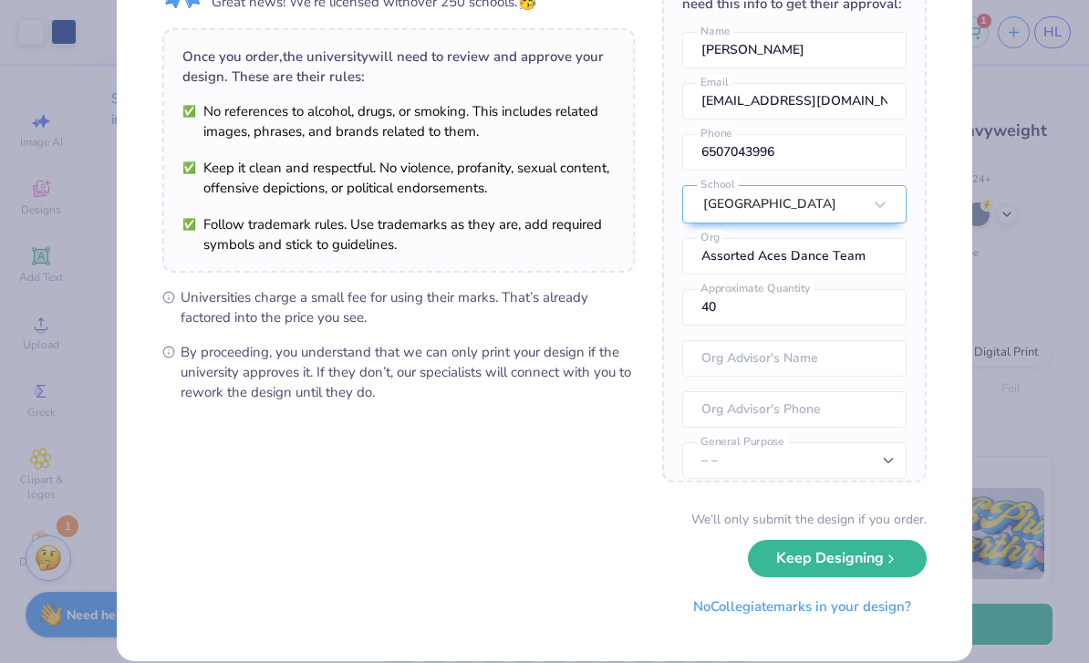
scroll to position [110, 0]
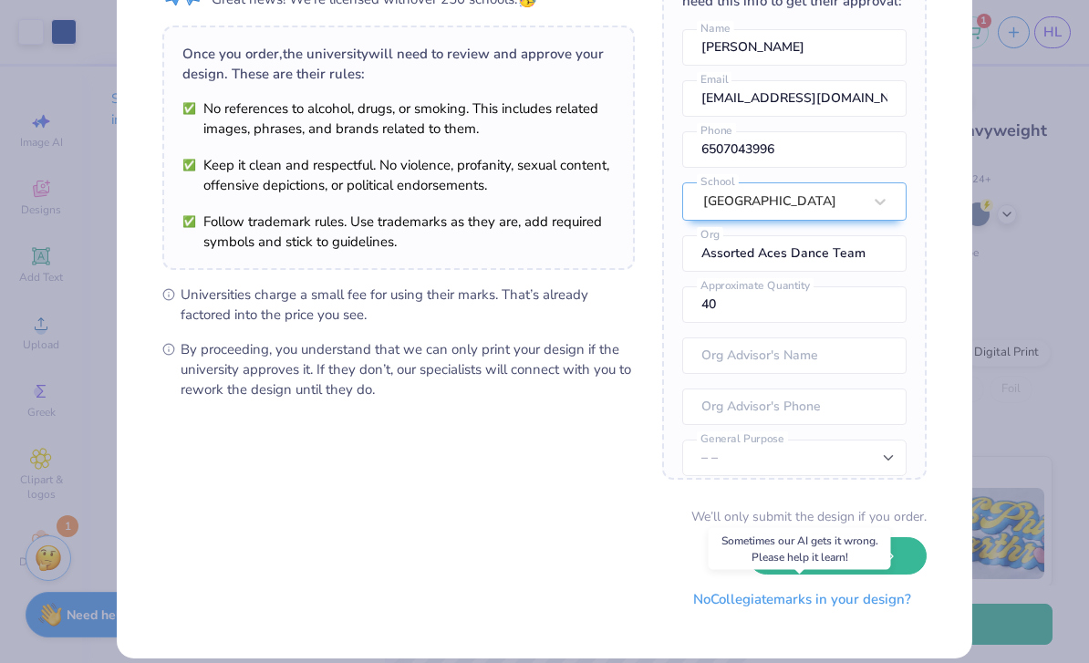
click at [760, 606] on button "No Collegiate marks in your design?" at bounding box center [801, 599] width 249 height 37
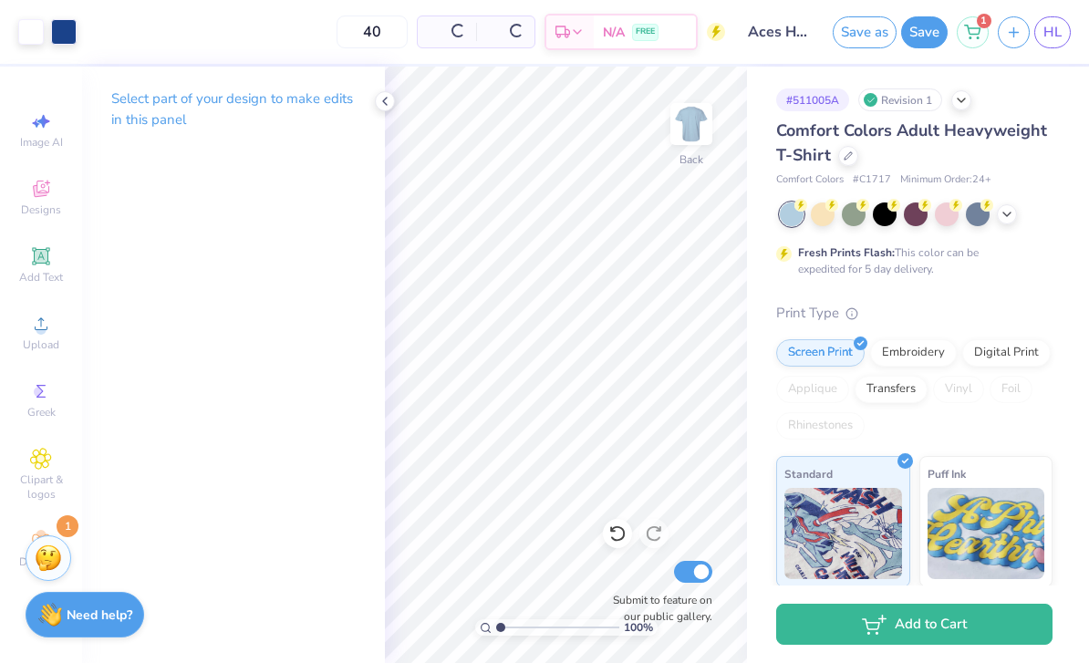
scroll to position [0, 0]
click at [1069, 36] on link "HL" at bounding box center [1052, 32] width 36 height 32
